Goal: Task Accomplishment & Management: Use online tool/utility

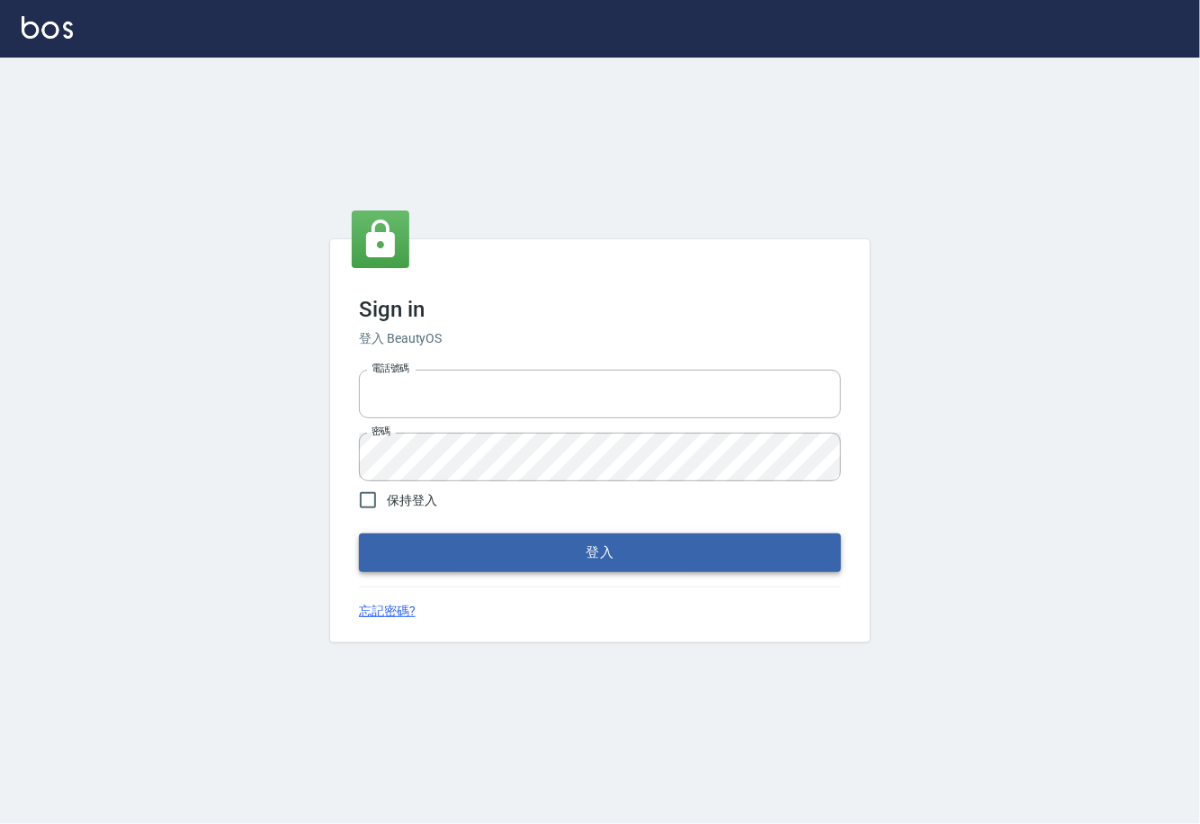
type input "0225929166"
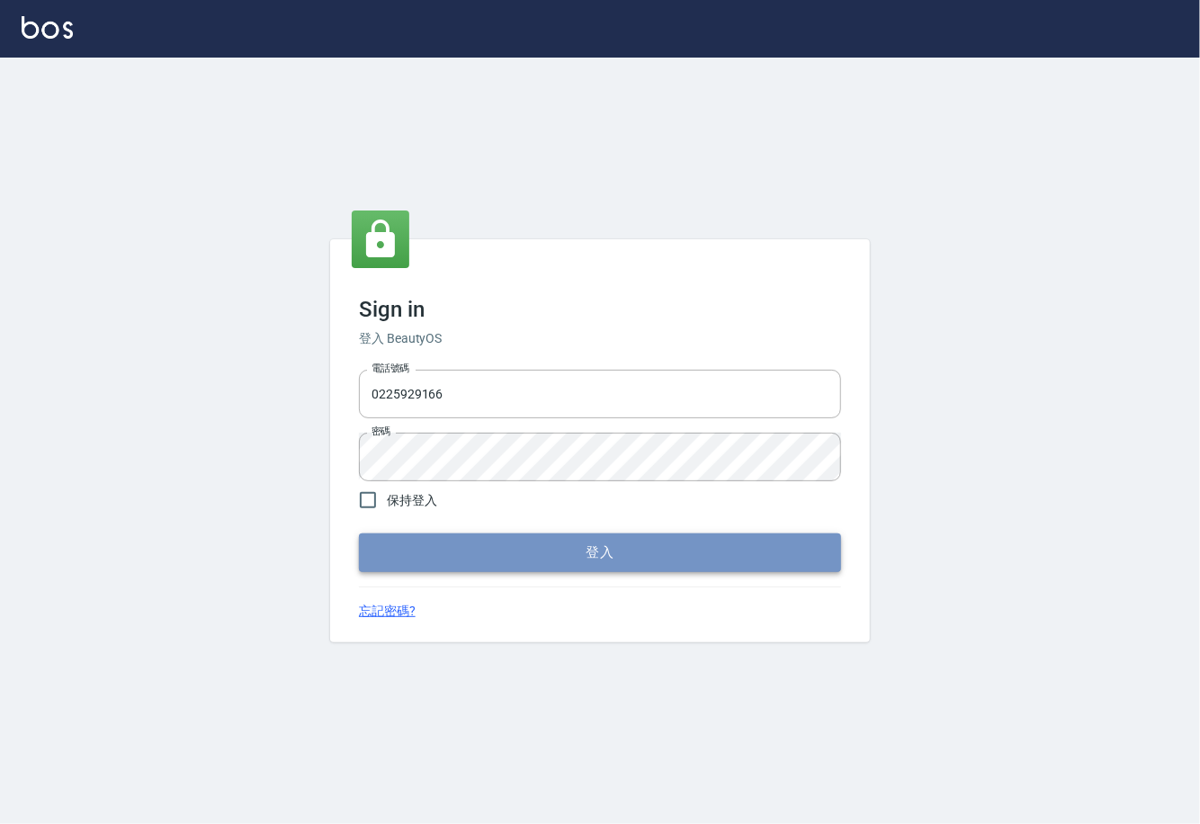
click at [555, 555] on button "登入" at bounding box center [600, 553] width 482 height 38
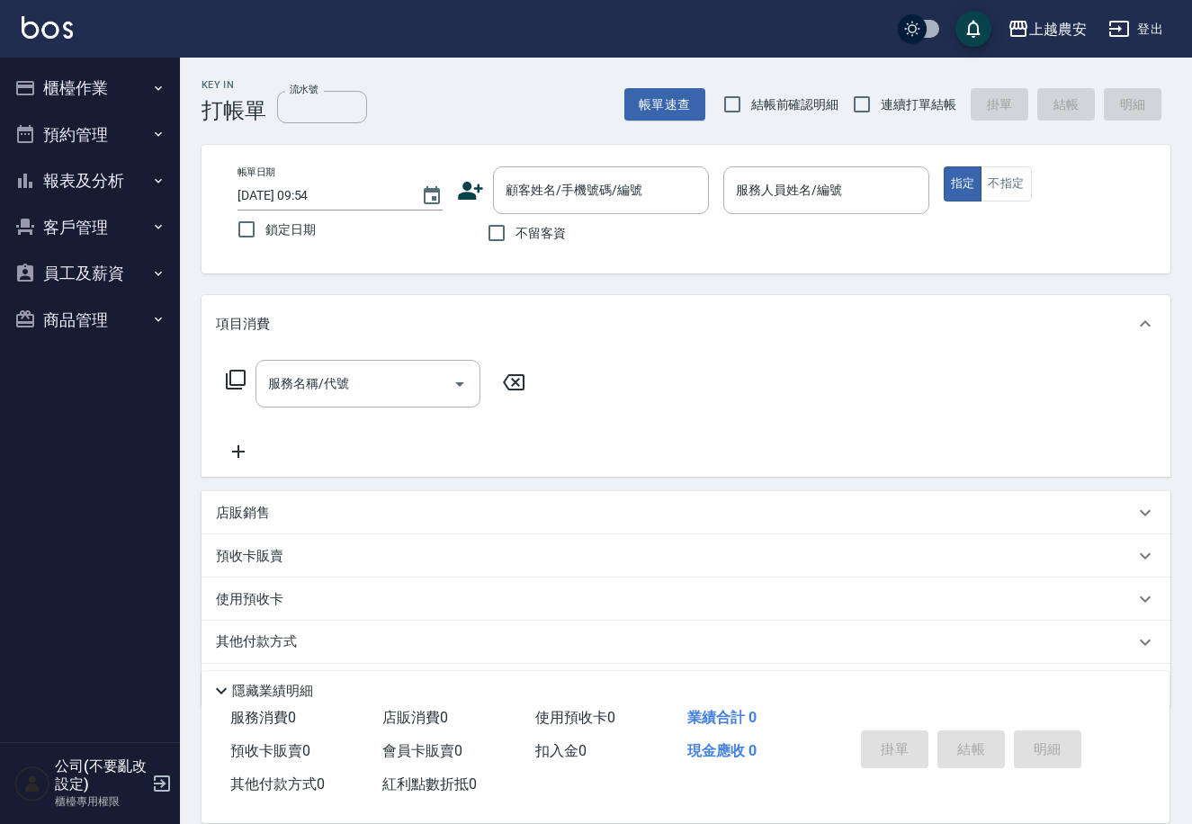
click at [106, 88] on button "櫃檯作業" at bounding box center [90, 88] width 166 height 47
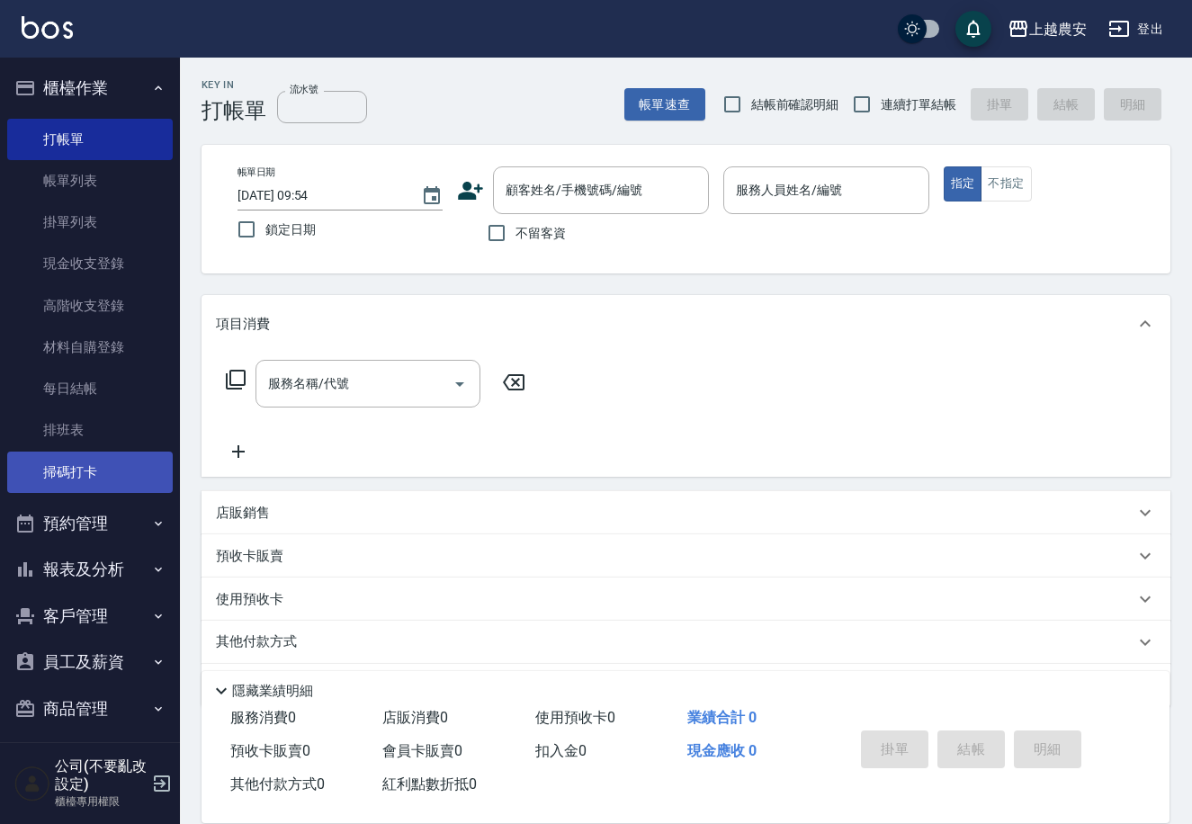
click at [60, 461] on link "掃碼打卡" at bounding box center [90, 472] width 166 height 41
